Goal: Find specific page/section: Find specific page/section

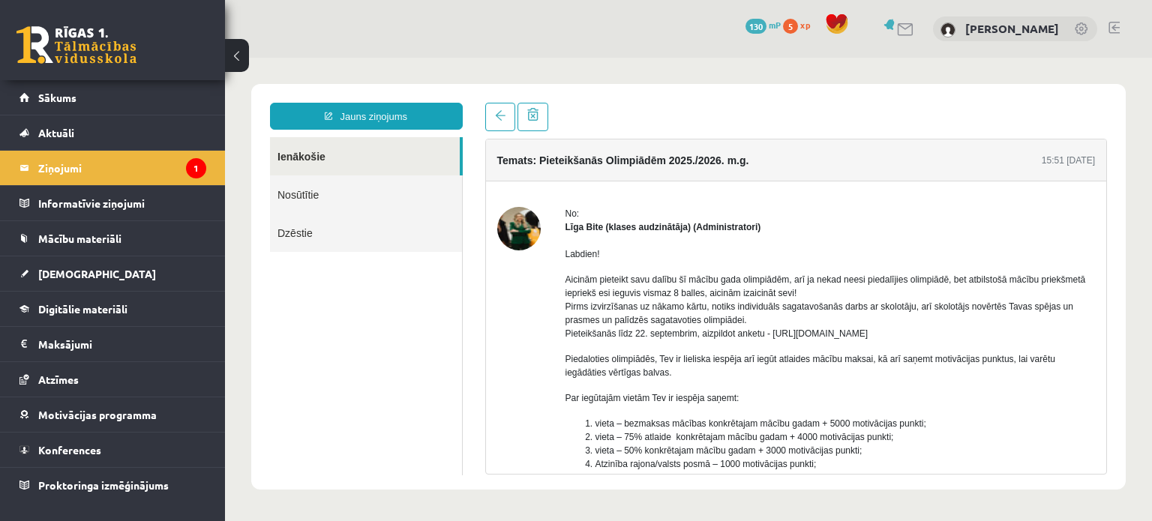
scroll to position [78, 0]
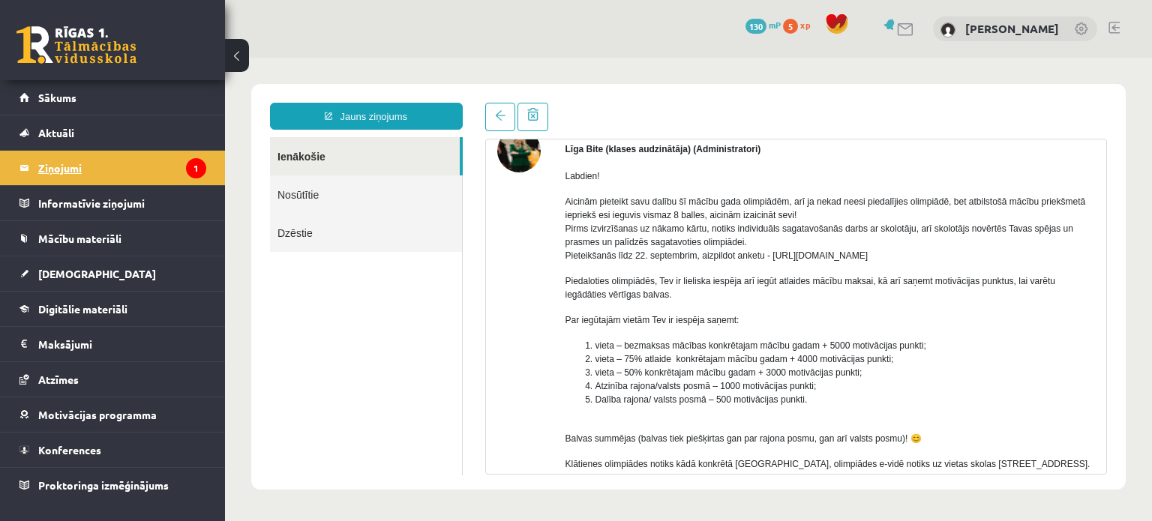
click at [112, 161] on legend "Ziņojumi 1" at bounding box center [122, 168] width 168 height 35
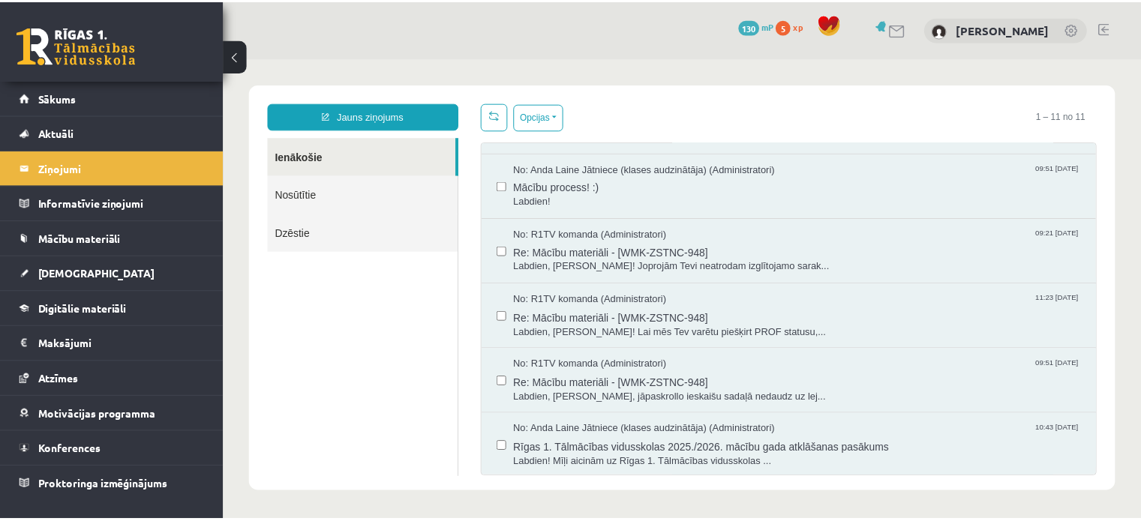
scroll to position [0, 0]
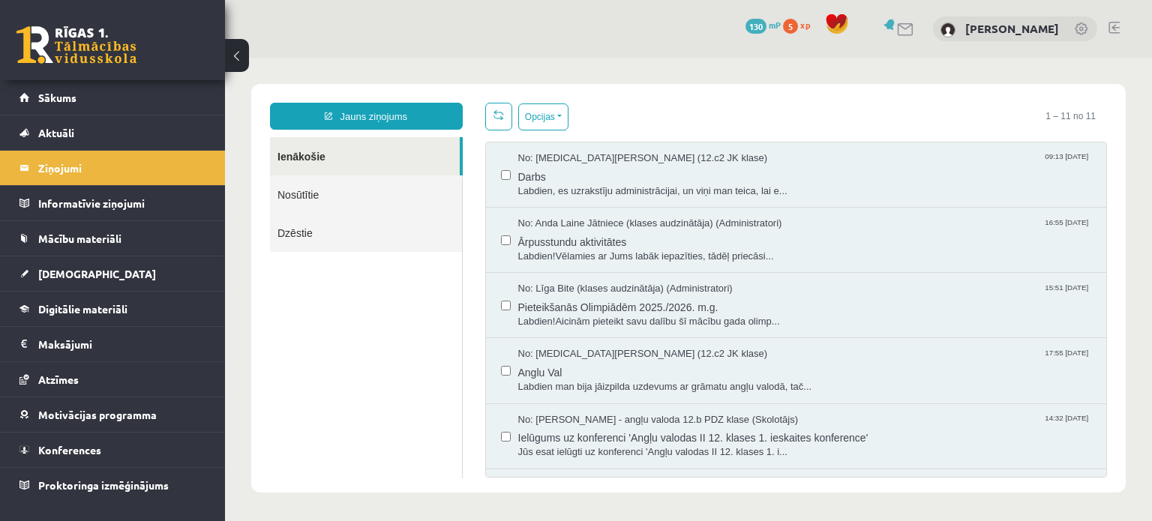
click at [795, 71] on body "Jauns ziņojums Ienākošie Nosūtītie Dzēstie ********* ********* ******* Opcijas …" at bounding box center [688, 288] width 927 height 461
click at [58, 274] on span "[DEMOGRAPHIC_DATA]" at bounding box center [97, 274] width 118 height 14
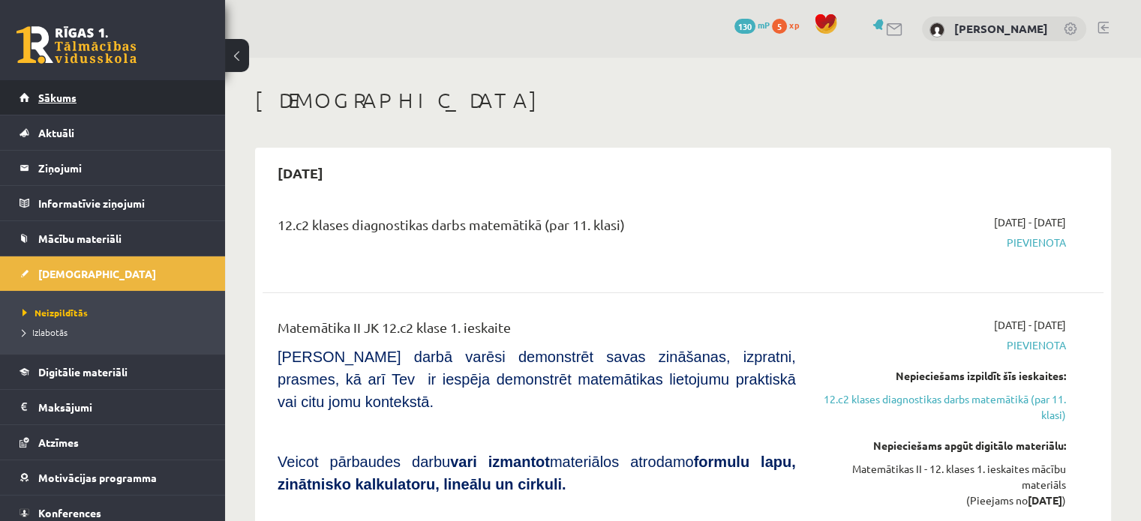
click at [57, 98] on span "Sākums" at bounding box center [57, 98] width 38 height 14
